Goal: Transaction & Acquisition: Obtain resource

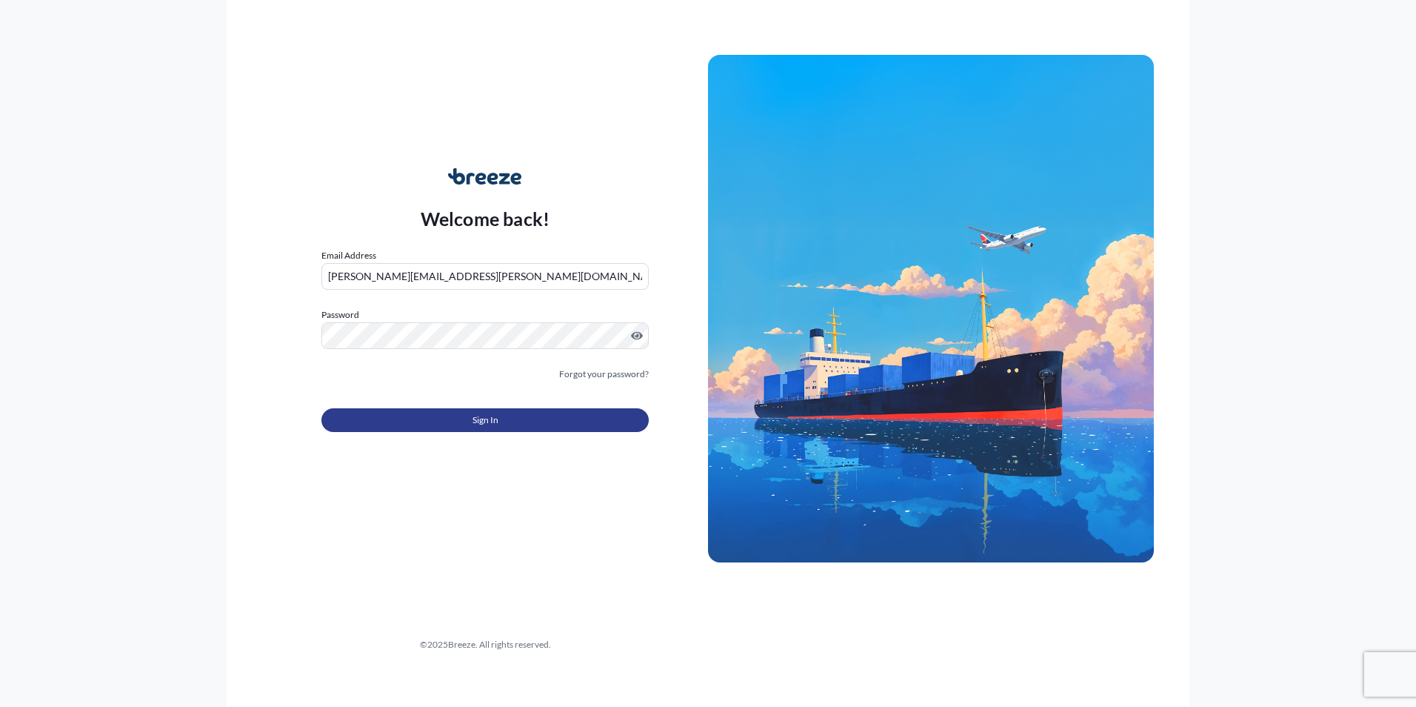
click at [486, 419] on span "Sign In" at bounding box center [486, 420] width 26 height 15
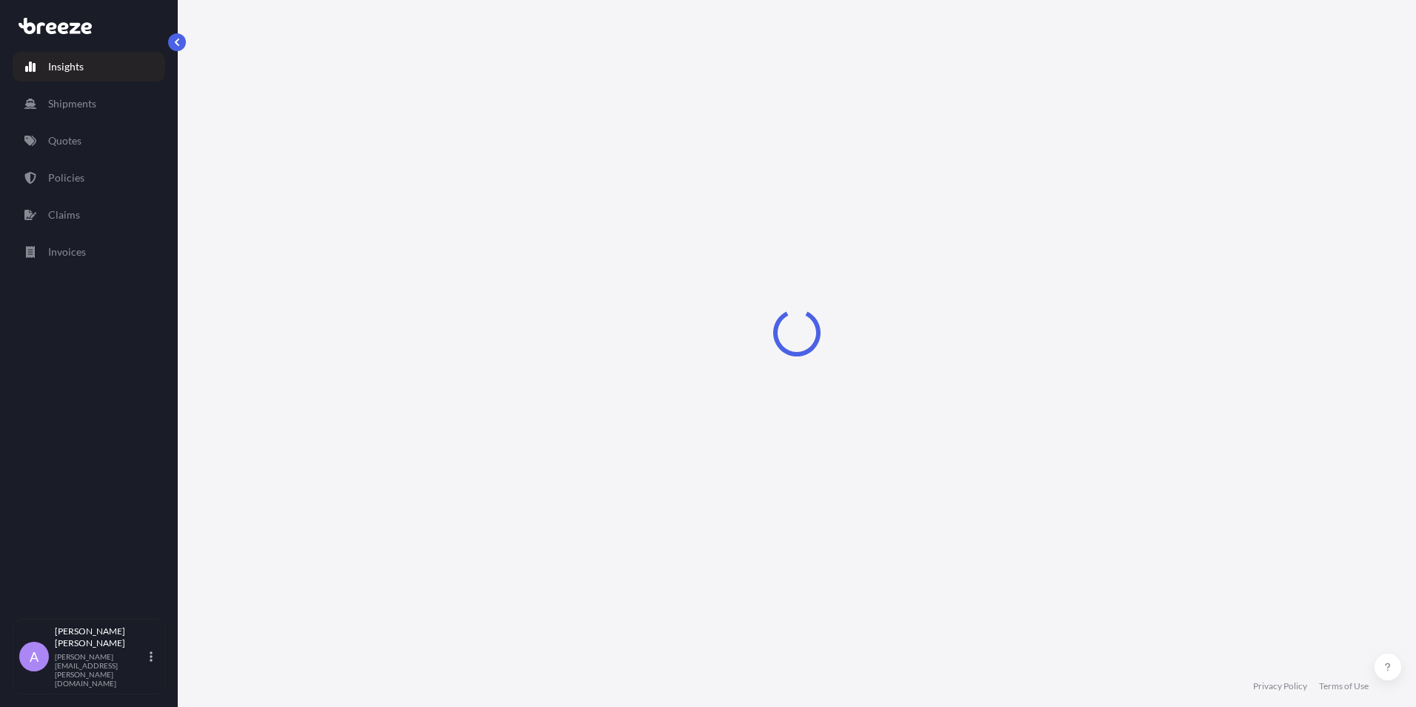
select select "2025"
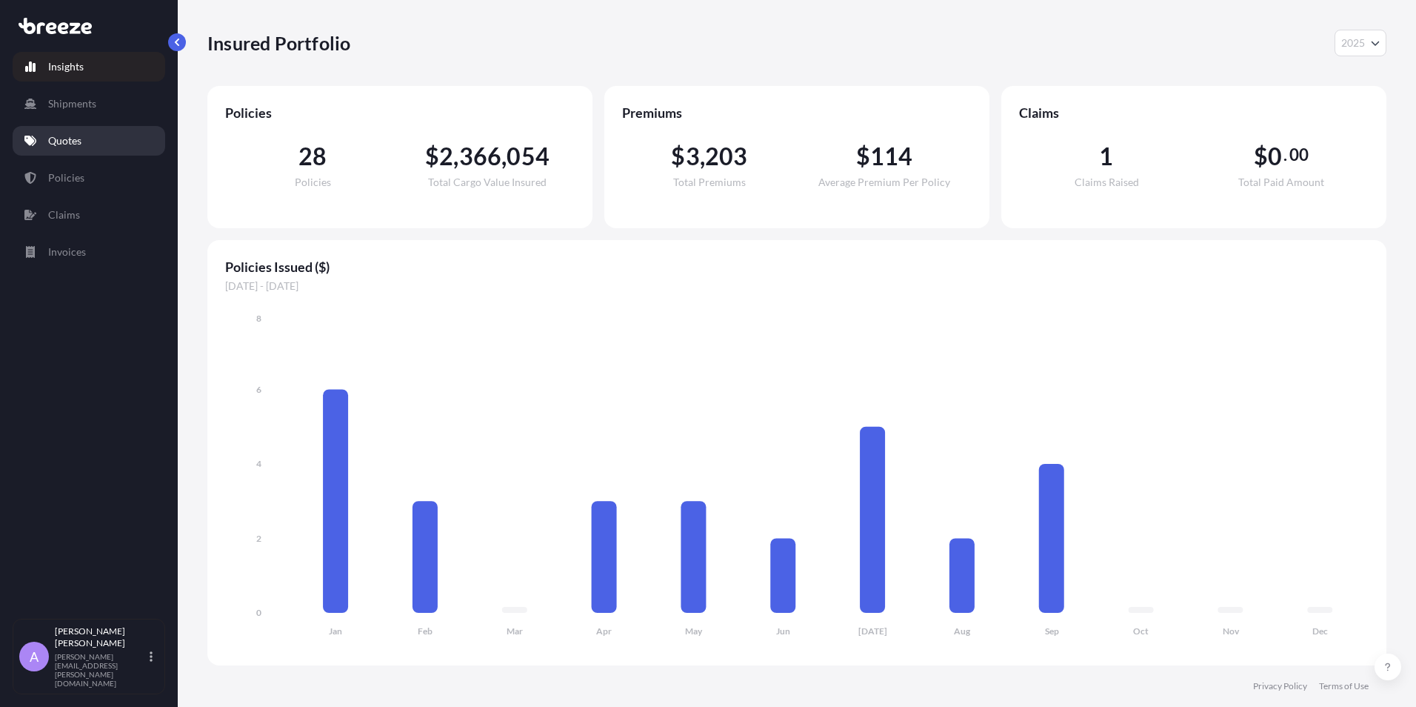
click at [72, 134] on p "Quotes" at bounding box center [64, 140] width 33 height 15
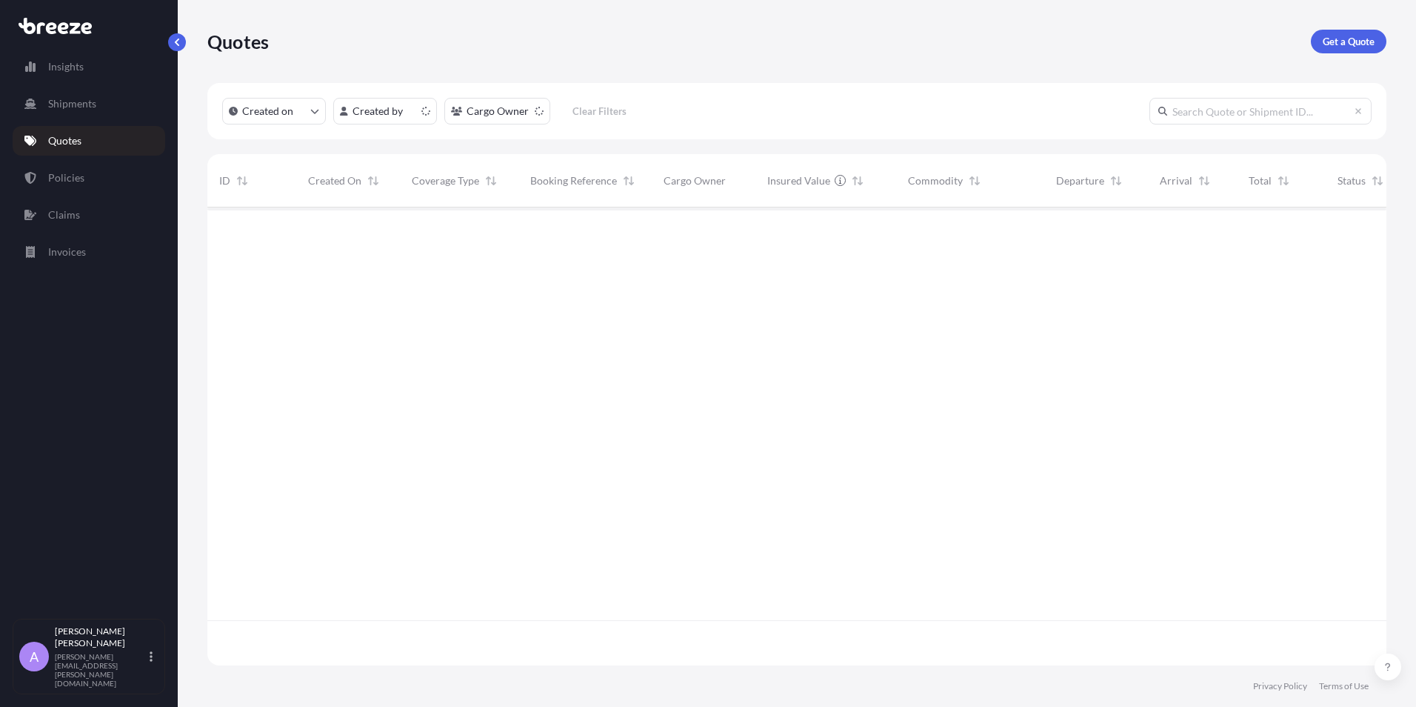
scroll to position [455, 1168]
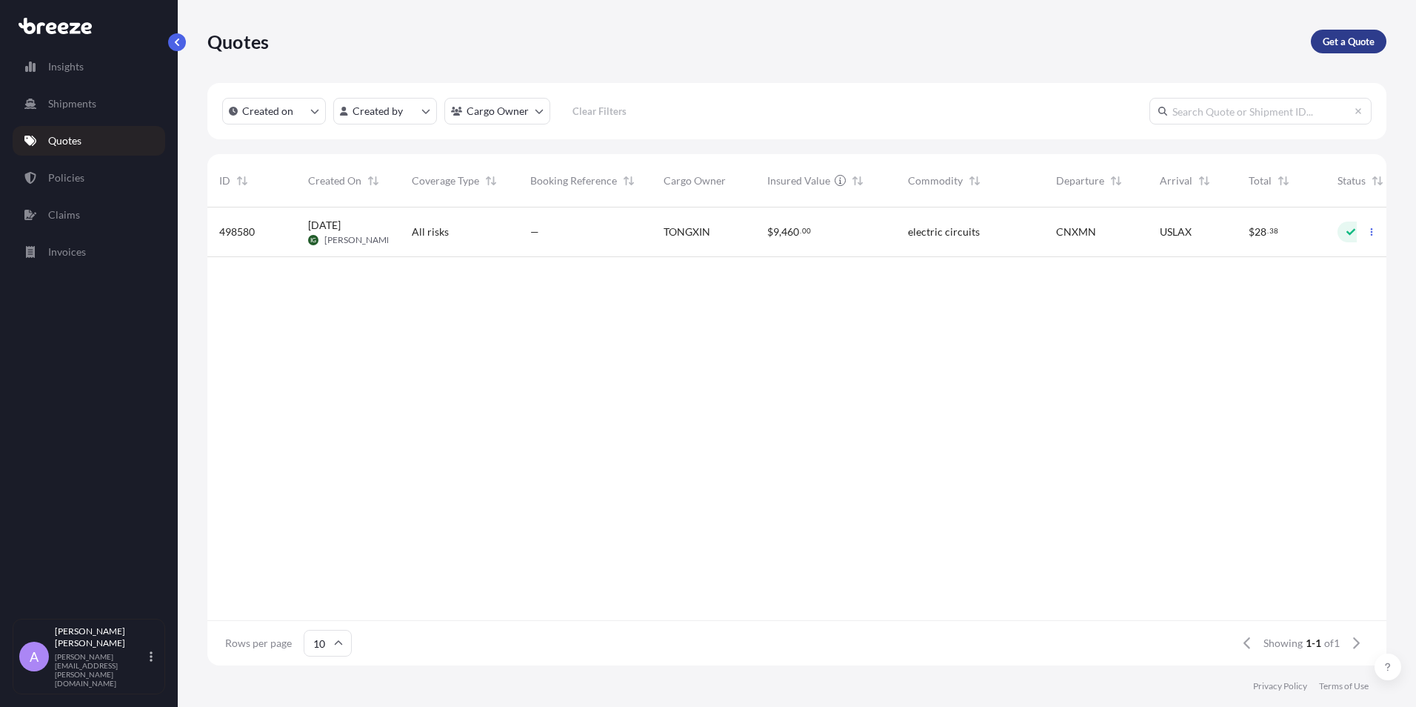
click at [1353, 41] on p "Get a Quote" at bounding box center [1349, 41] width 52 height 15
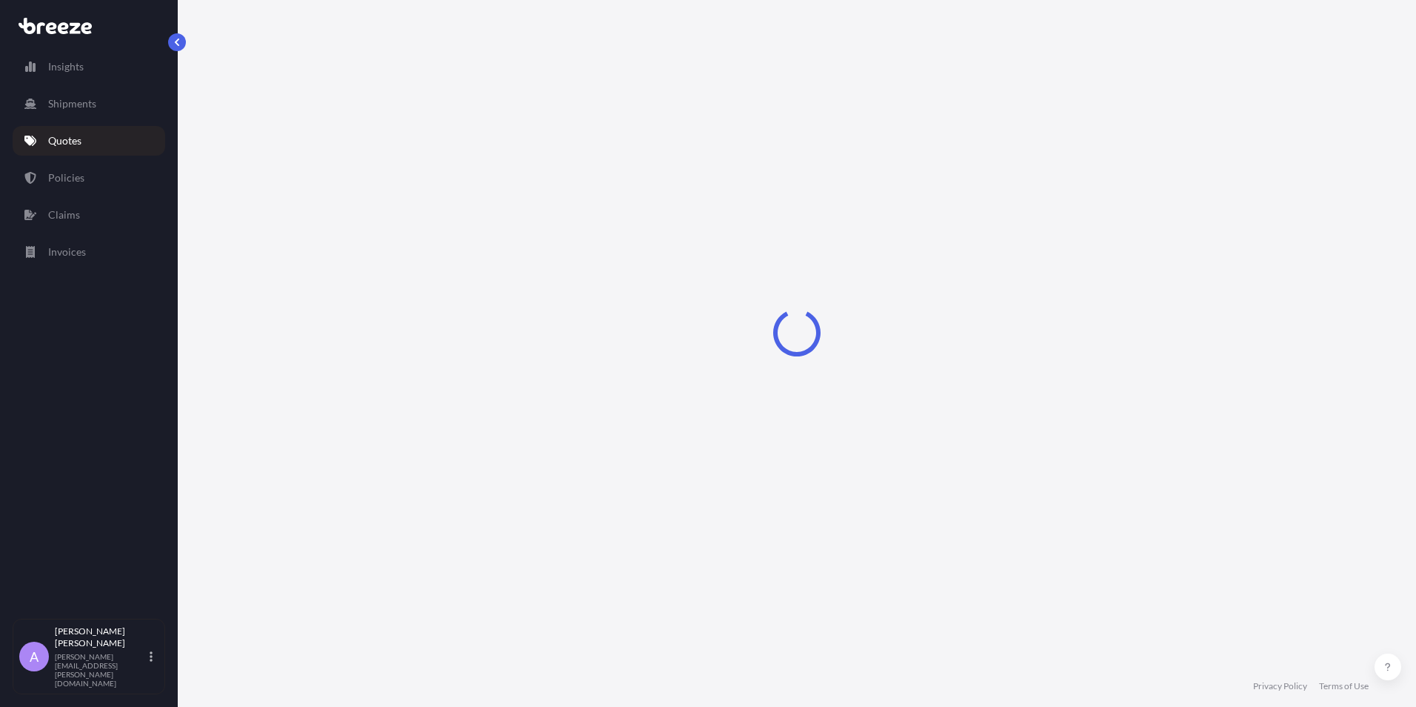
select select "Sea"
select select "1"
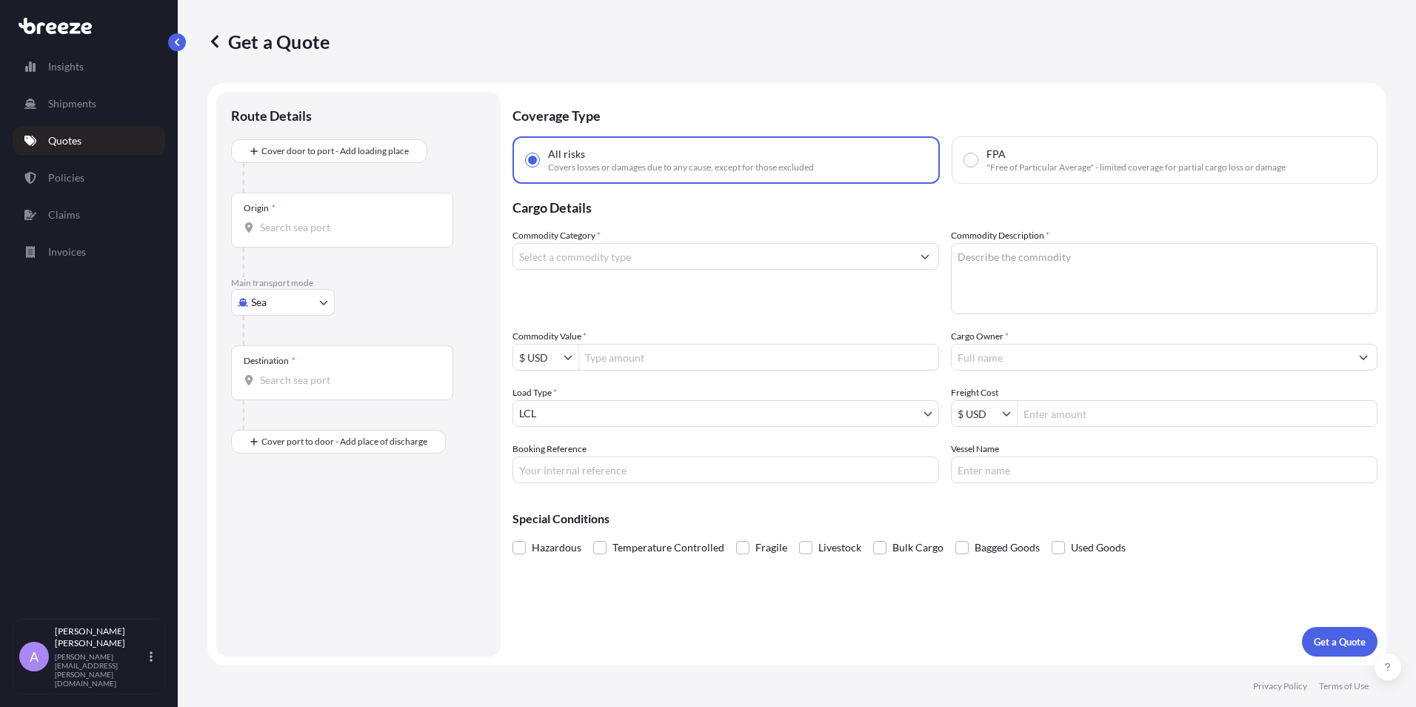
click at [273, 224] on input "Origin *" at bounding box center [347, 227] width 175 height 15
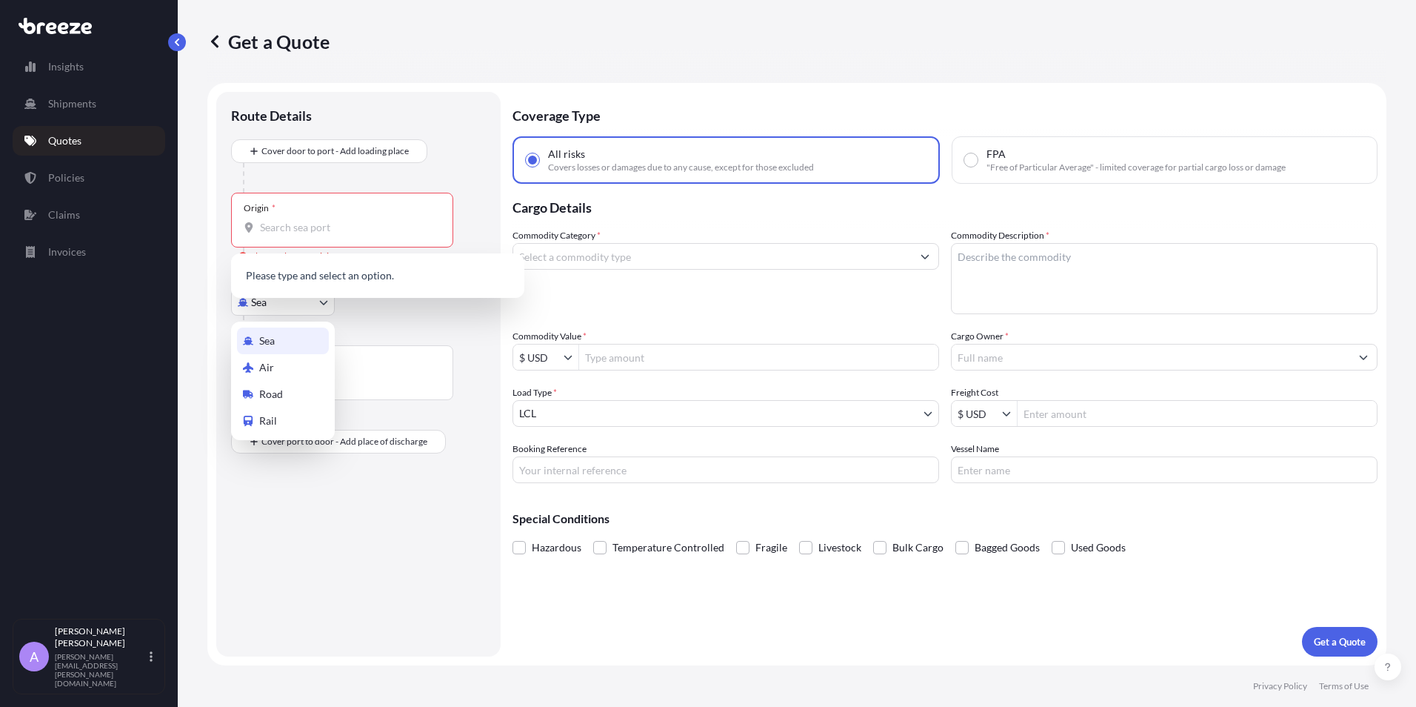
click at [279, 305] on body "0 options available. Insights Shipments Quotes Policies Claims Invoices A [PERS…" at bounding box center [708, 353] width 1416 height 707
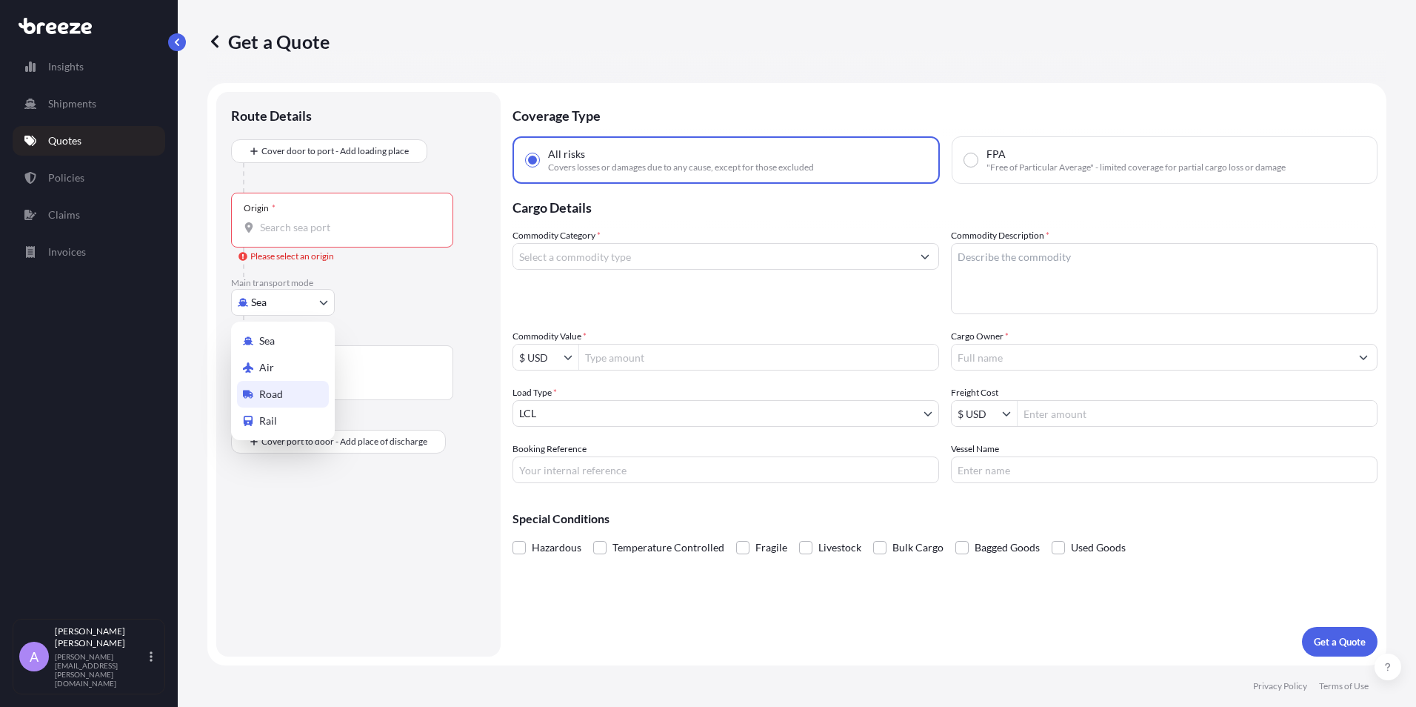
click at [270, 393] on span "Road" at bounding box center [271, 394] width 24 height 15
select select "Road"
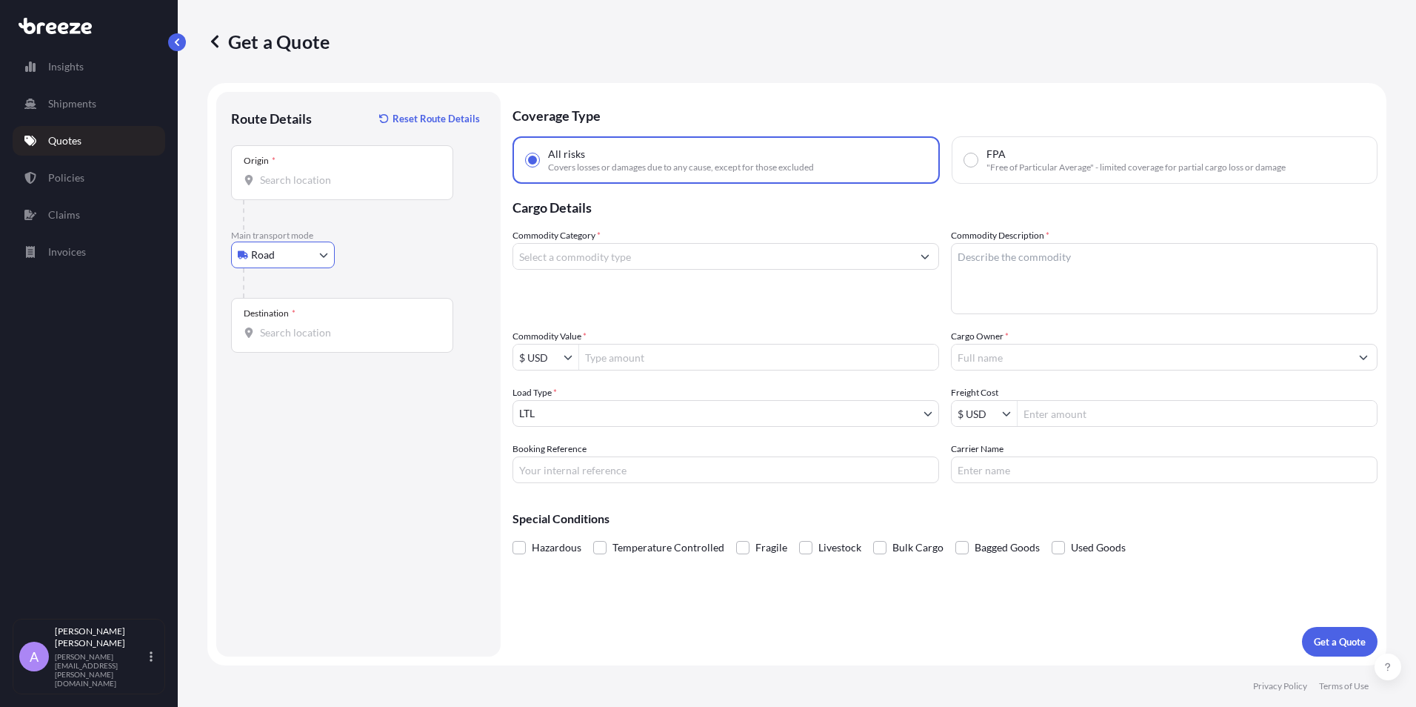
click at [284, 170] on div "Origin *" at bounding box center [342, 172] width 222 height 55
click at [284, 173] on input "Origin *" at bounding box center [347, 180] width 175 height 15
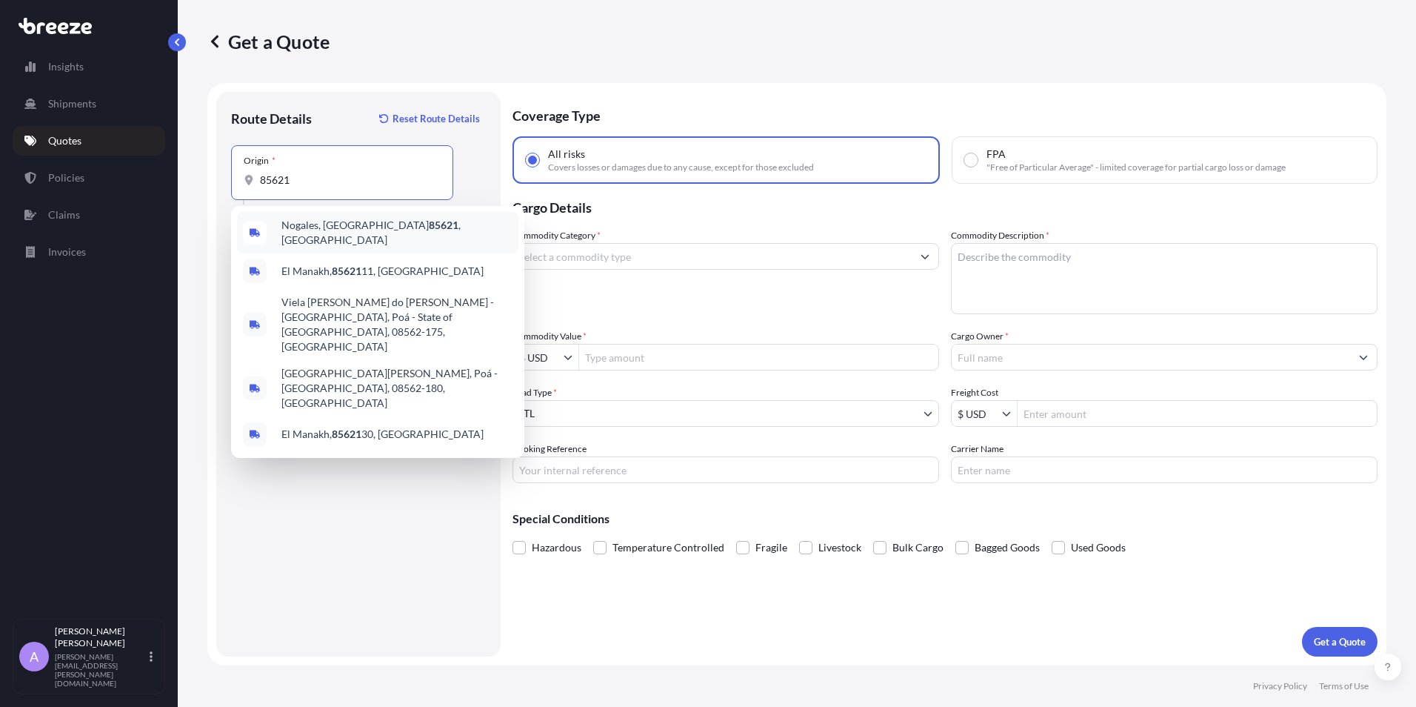
click at [378, 228] on span "Nogales, AZ 85621 , [GEOGRAPHIC_DATA]" at bounding box center [397, 233] width 231 height 30
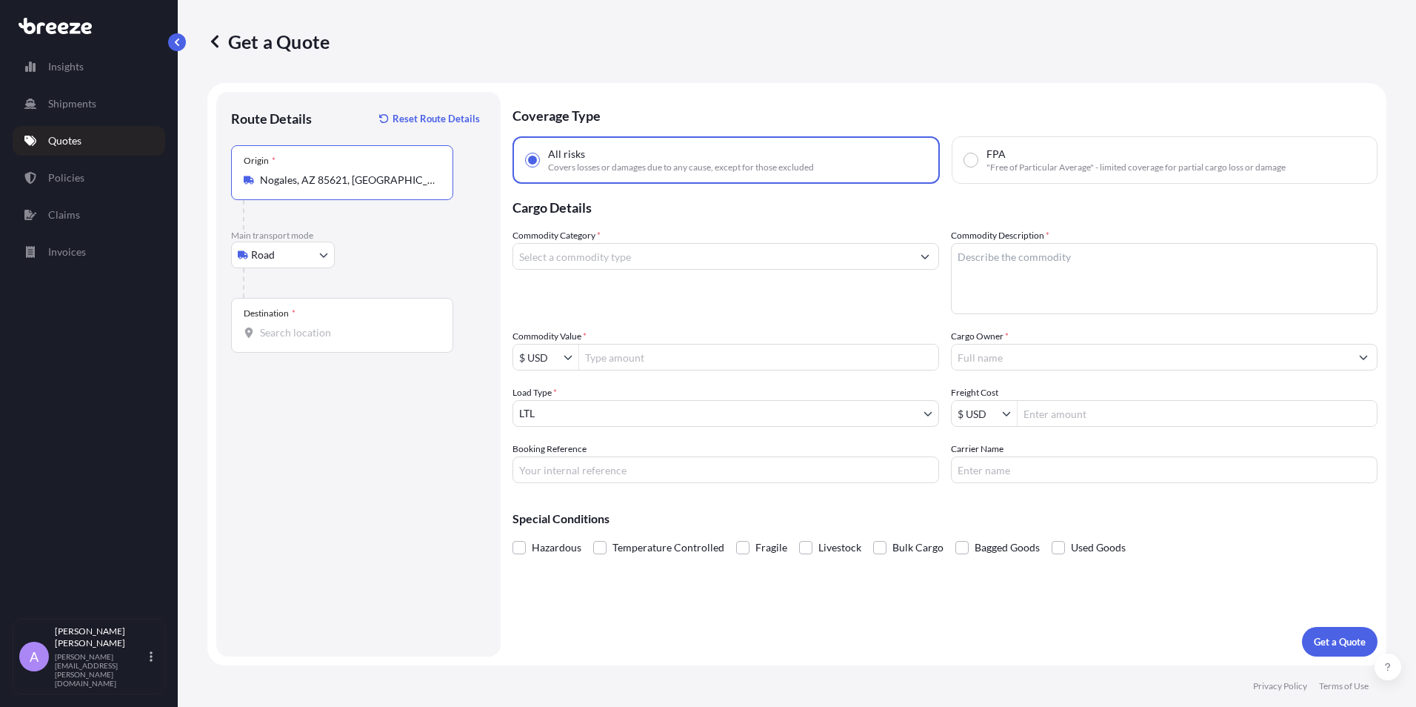
type input "Nogales, AZ 85621, [GEOGRAPHIC_DATA]"
click at [289, 330] on input "Destination *" at bounding box center [347, 332] width 175 height 15
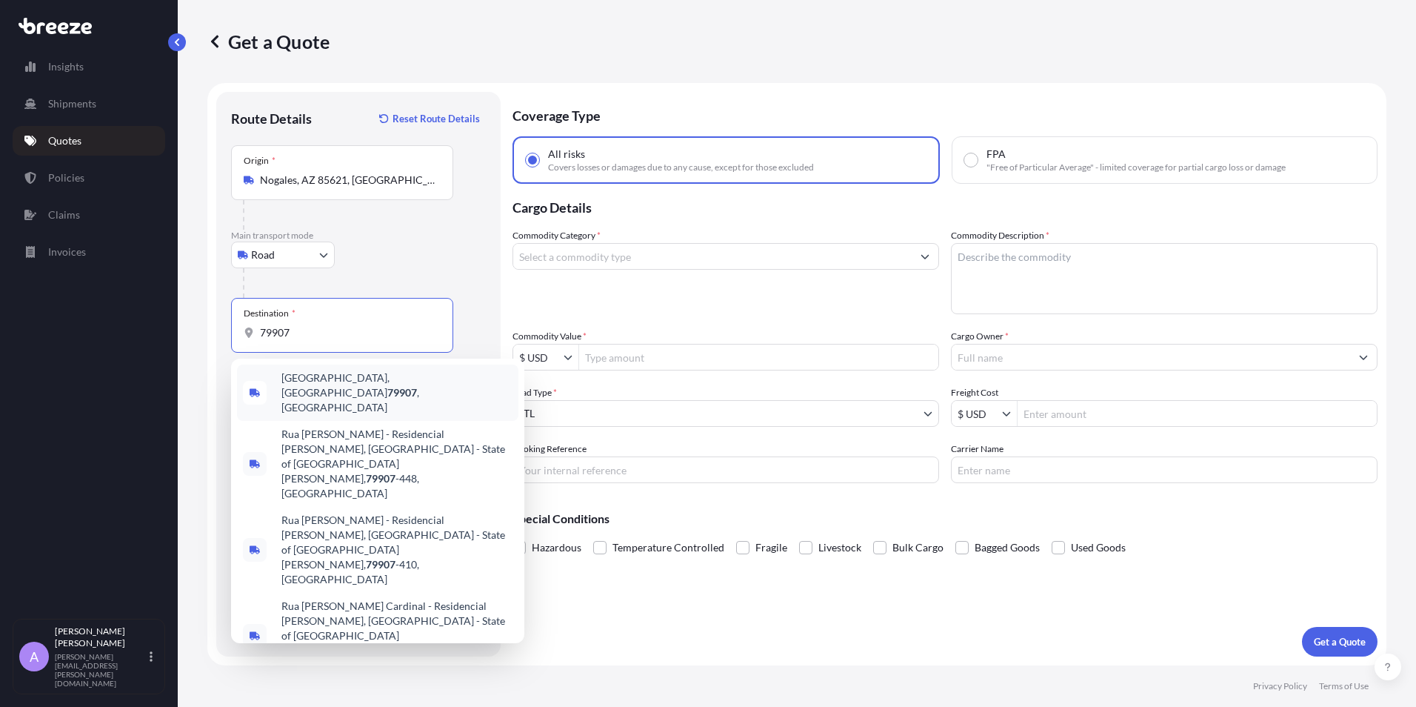
click at [333, 390] on div "[GEOGRAPHIC_DATA] , [GEOGRAPHIC_DATA]" at bounding box center [378, 392] width 282 height 56
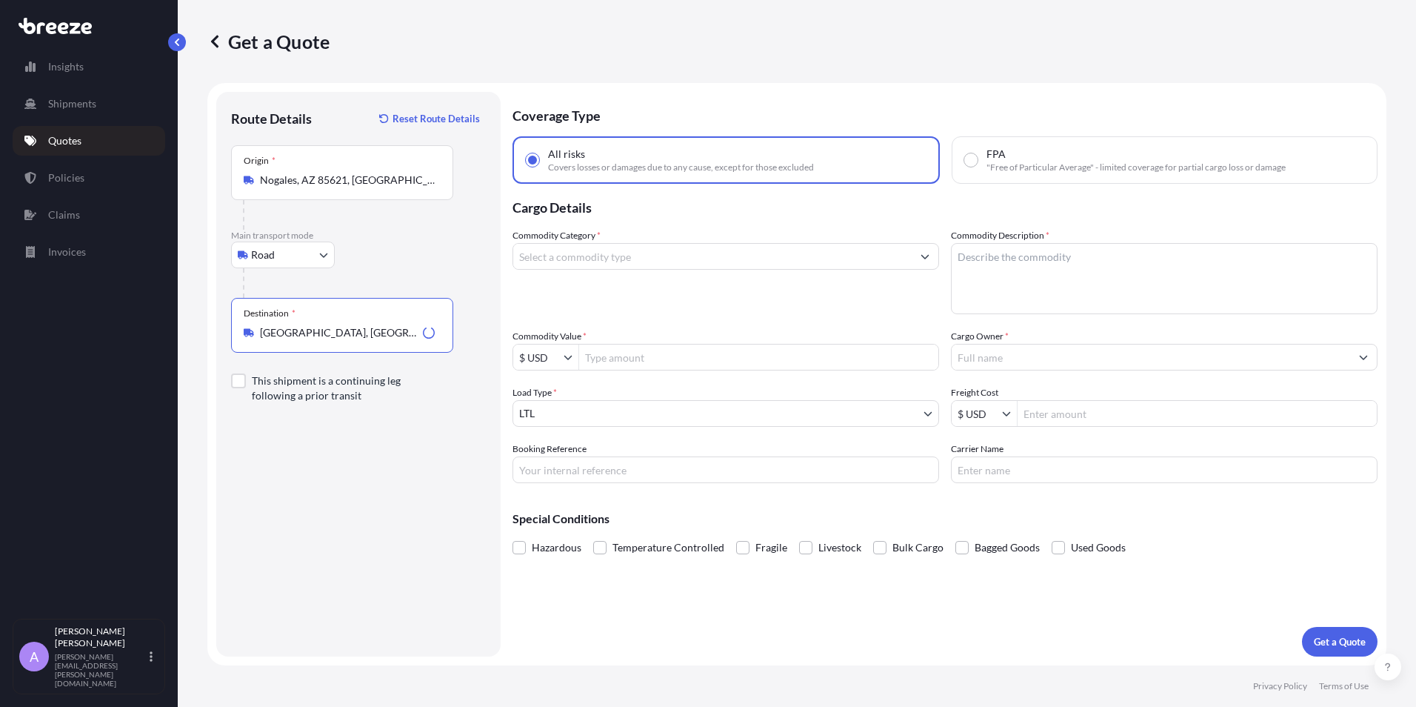
type input "[GEOGRAPHIC_DATA], [GEOGRAPHIC_DATA]"
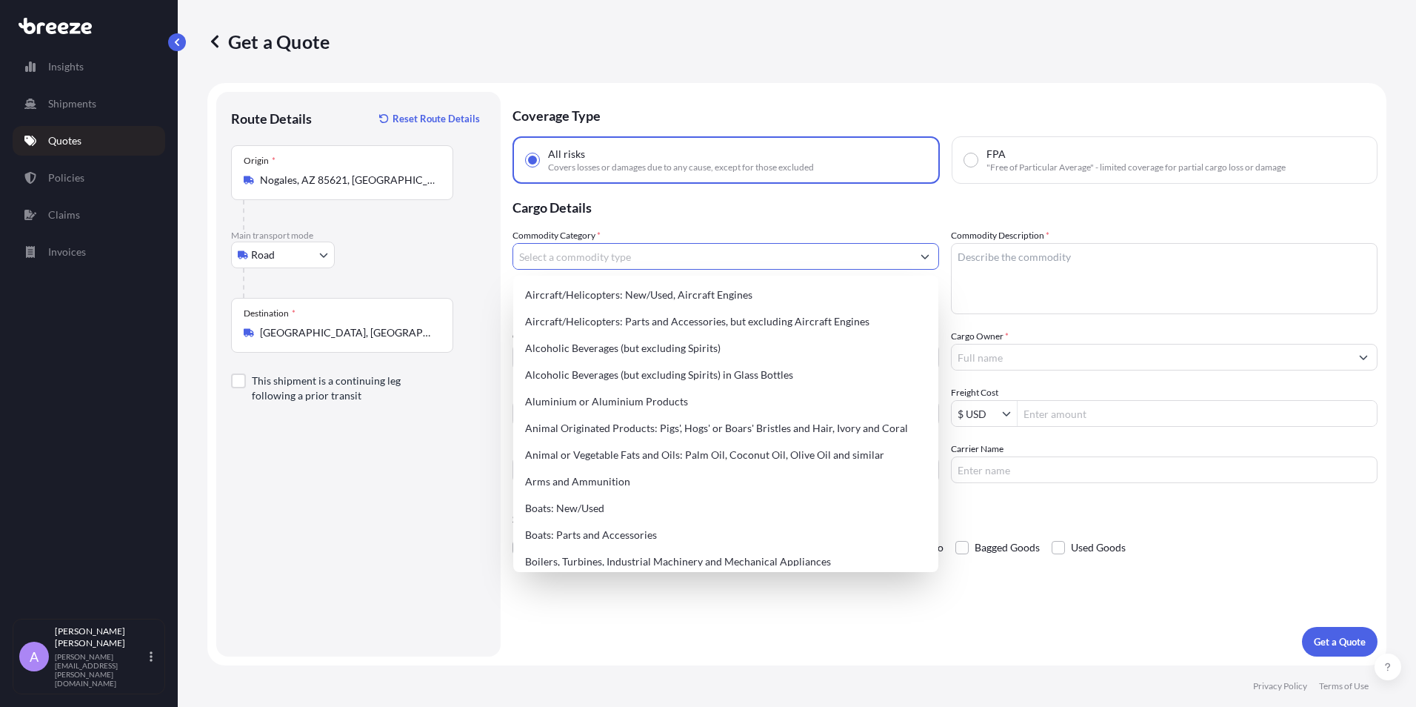
click at [537, 256] on input "Commodity Category *" at bounding box center [712, 256] width 399 height 27
click at [916, 253] on button "Show suggestions" at bounding box center [925, 256] width 27 height 27
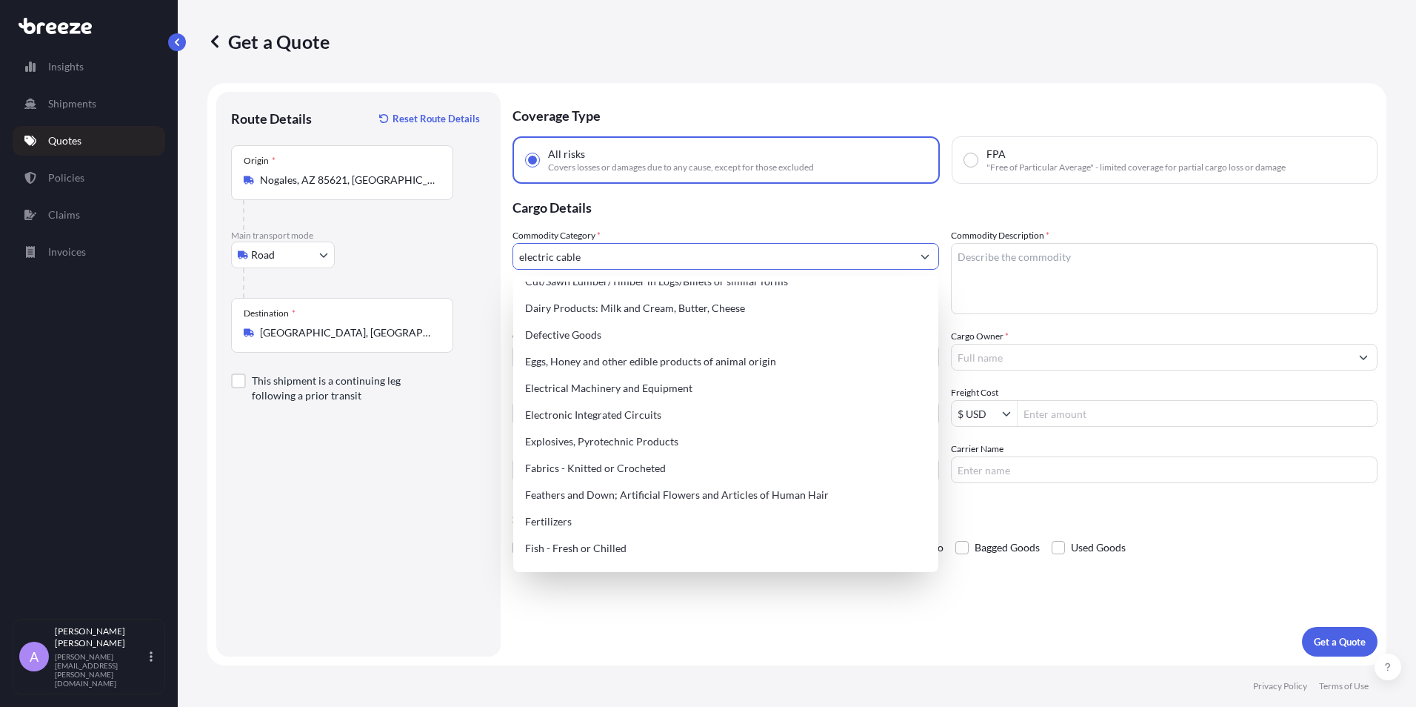
scroll to position [815, 0]
click at [707, 386] on div "Electrical Machinery and Equipment" at bounding box center [725, 386] width 413 height 27
type input "Electrical Machinery and Equipment"
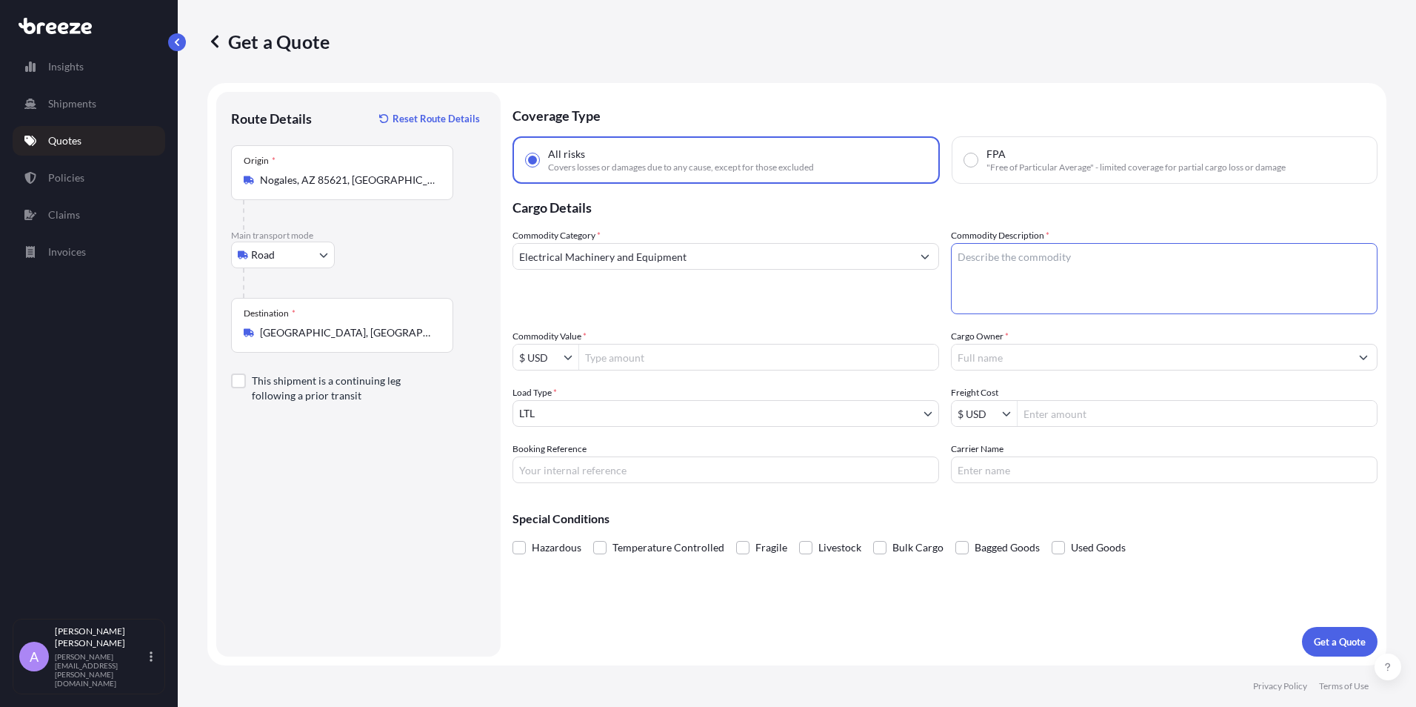
click at [992, 271] on textarea "Commodity Description *" at bounding box center [1164, 278] width 427 height 71
click at [1016, 270] on textarea "electric cable" at bounding box center [1164, 278] width 427 height 71
type textarea "electric cable"
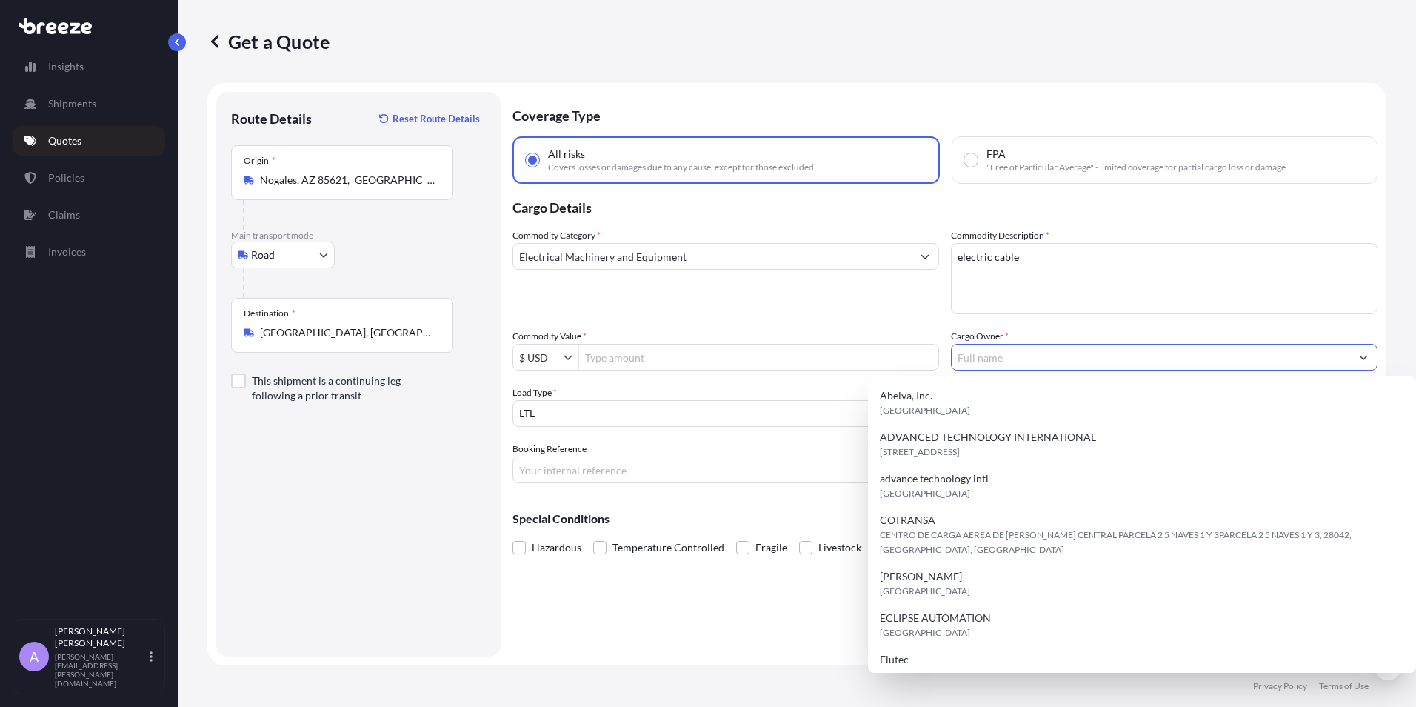
click at [991, 360] on input "Cargo Owner *" at bounding box center [1151, 357] width 399 height 27
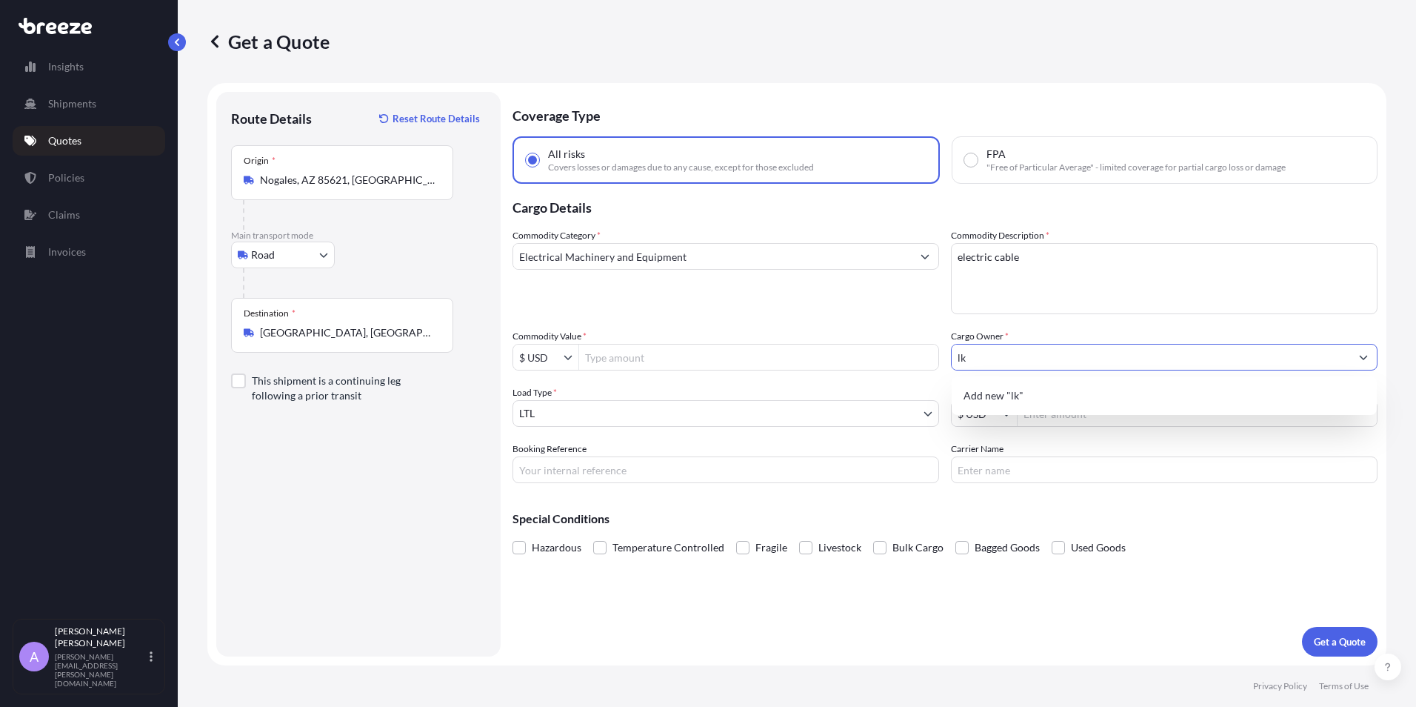
type input "l"
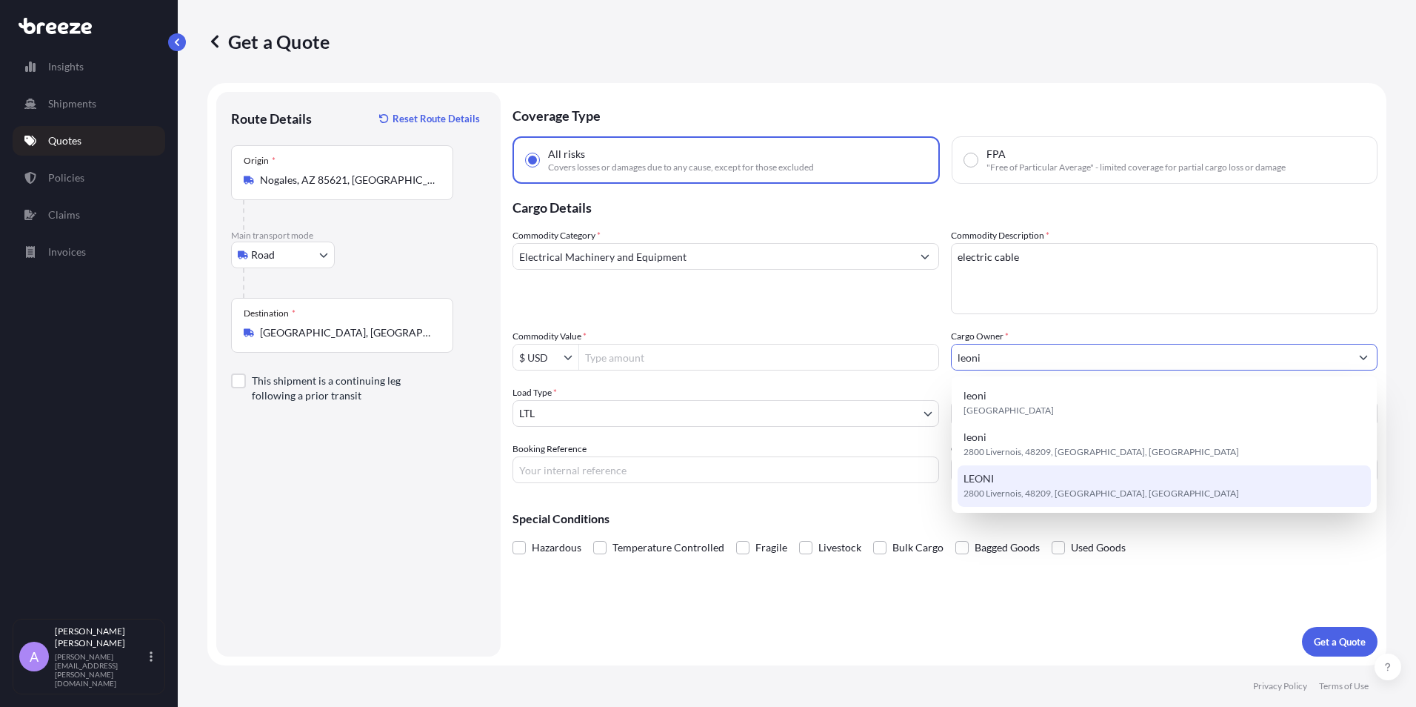
click at [997, 498] on span "2800 Livernois, 48209, [GEOGRAPHIC_DATA], [GEOGRAPHIC_DATA]" at bounding box center [1102, 493] width 276 height 15
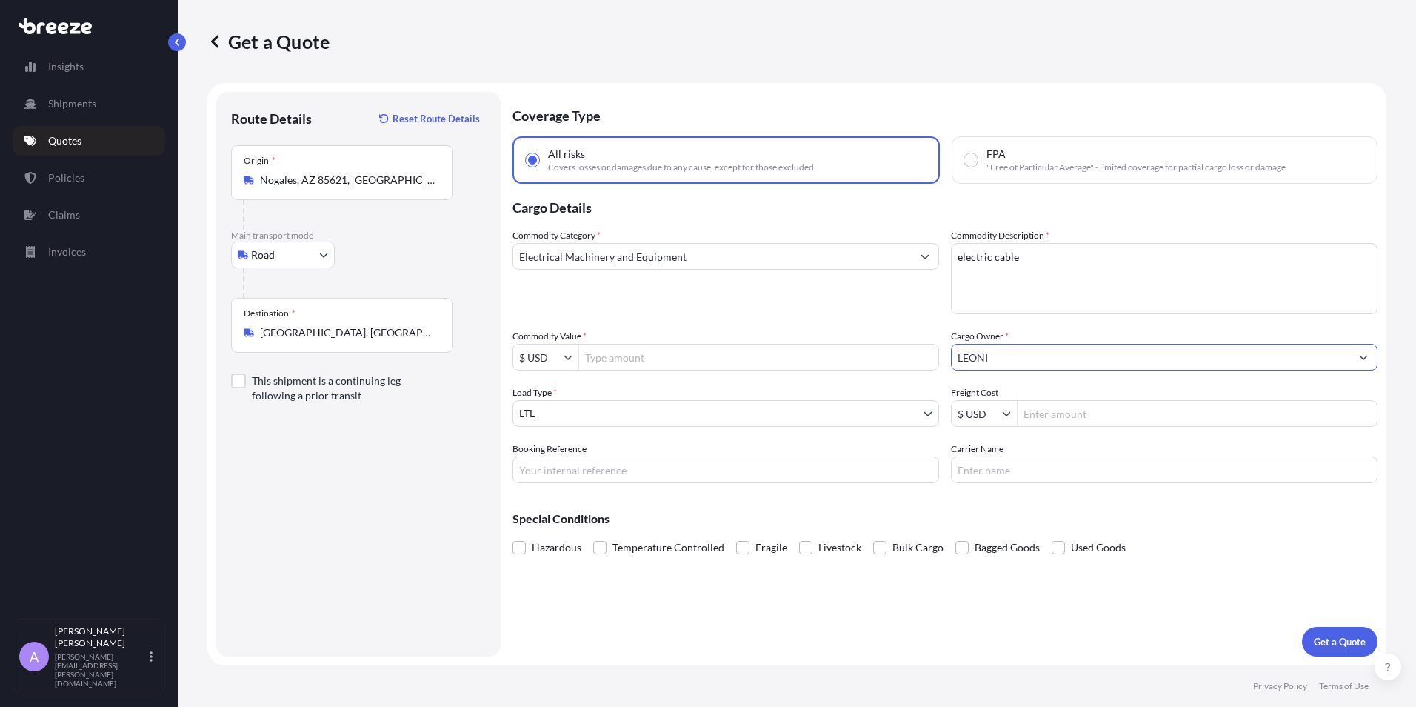
type input "LEONI"
click at [608, 359] on input "Commodity Value *" at bounding box center [758, 357] width 359 height 27
click at [608, 357] on input "Commodity Value *" at bounding box center [758, 357] width 359 height 27
type input "16,489"
click at [1052, 410] on input "Freight Cost" at bounding box center [1197, 413] width 359 height 27
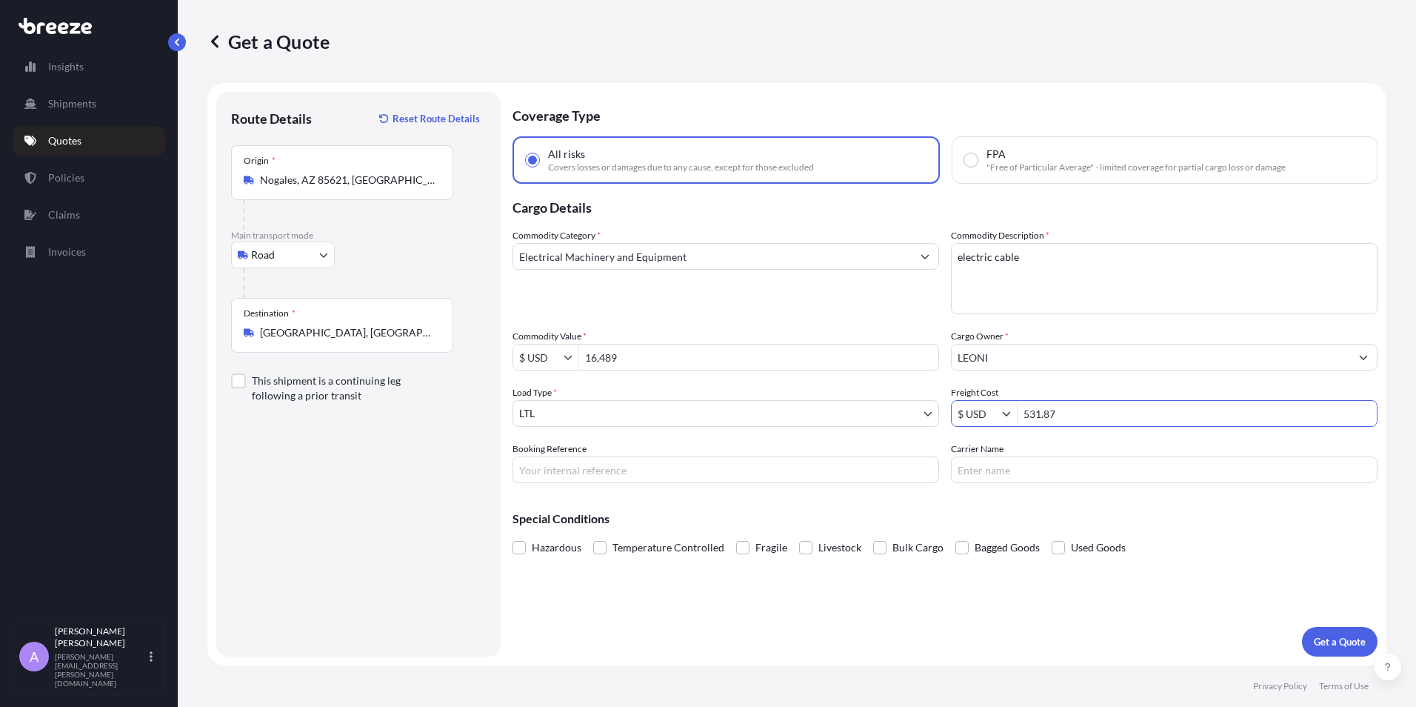
type input "531.87"
click at [537, 466] on input "Booking Reference" at bounding box center [726, 469] width 427 height 27
paste input "RMA pending- RW & LKP NC material Retorno.xls"
type input "RMA pending- RW & LKP NC material Retorno.xls"
click at [984, 470] on input "Carrier Name" at bounding box center [1164, 469] width 427 height 27
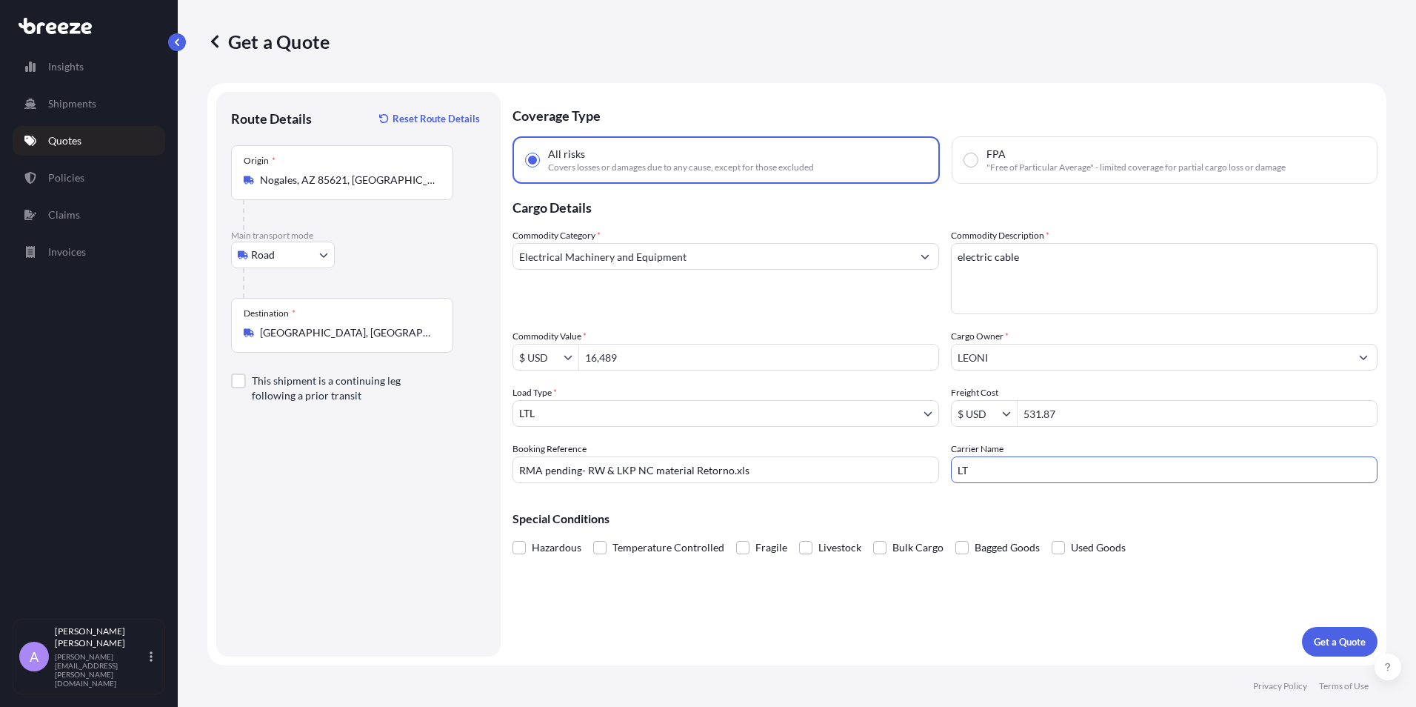
type input "L"
type input "Priority One"
click at [1343, 627] on button "Get a Quote" at bounding box center [1340, 642] width 76 height 30
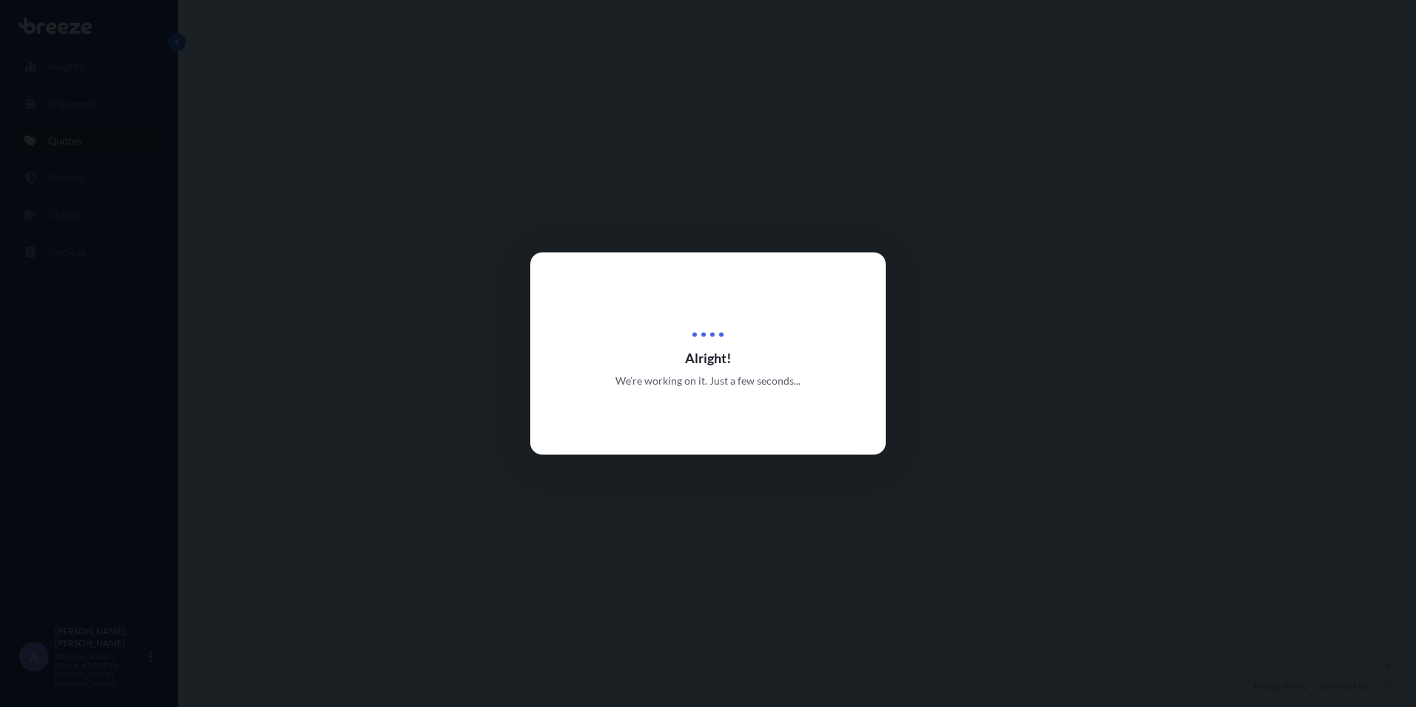
select select "Road"
select select "1"
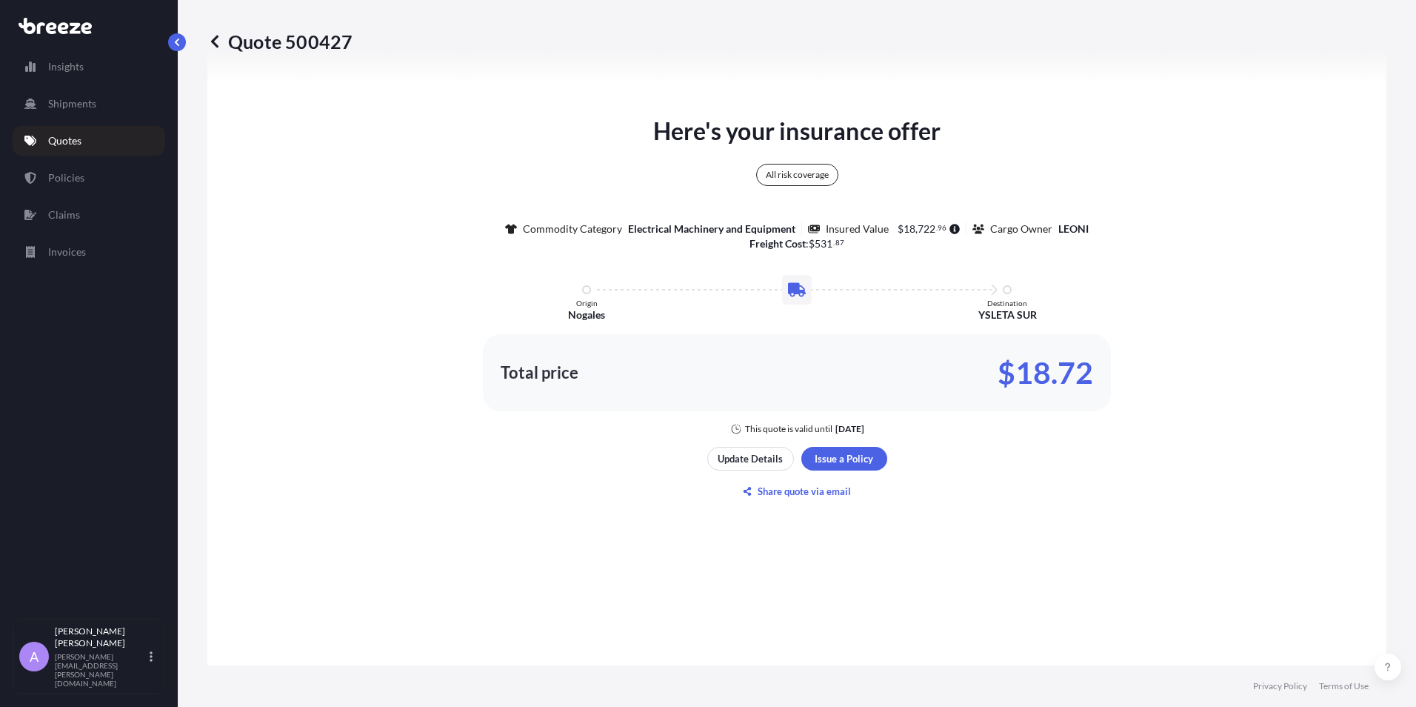
scroll to position [760, 0]
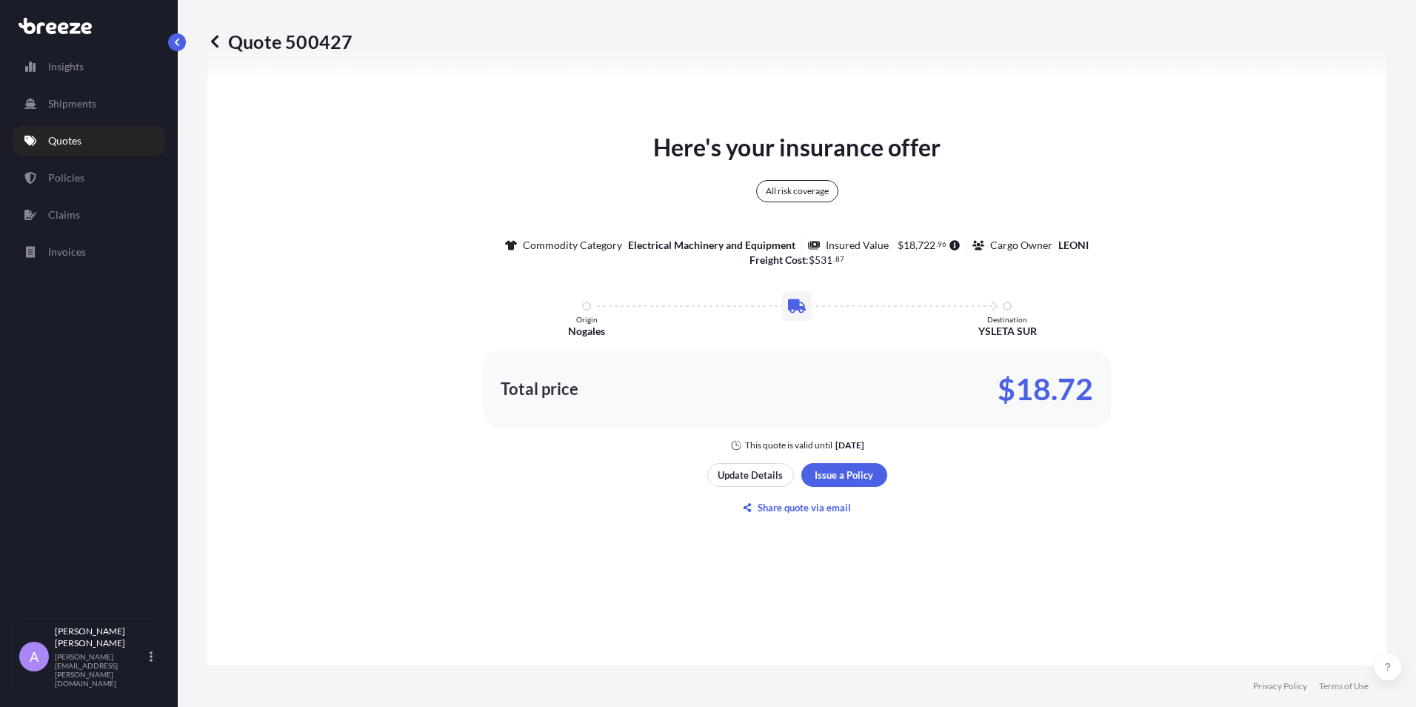
click at [1186, 0] on html "Insights Shipments Quotes Policies Claims Invoices A [PERSON_NAME] [PERSON_NAME…" at bounding box center [708, 353] width 1416 height 707
